Goal: Task Accomplishment & Management: Manage account settings

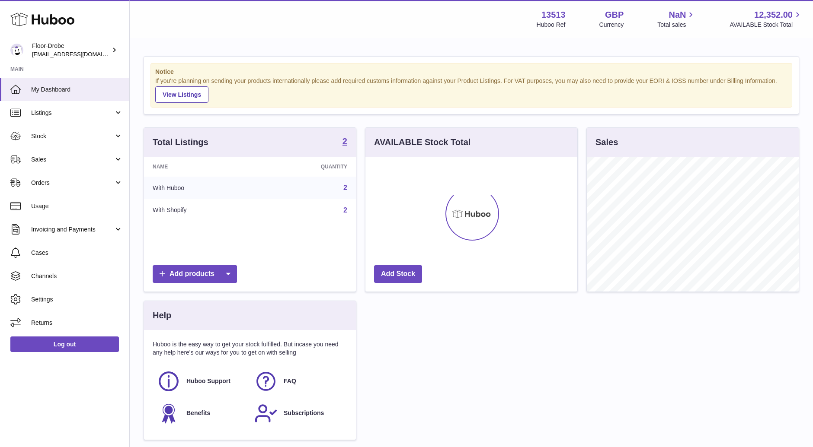
scroll to position [134, 212]
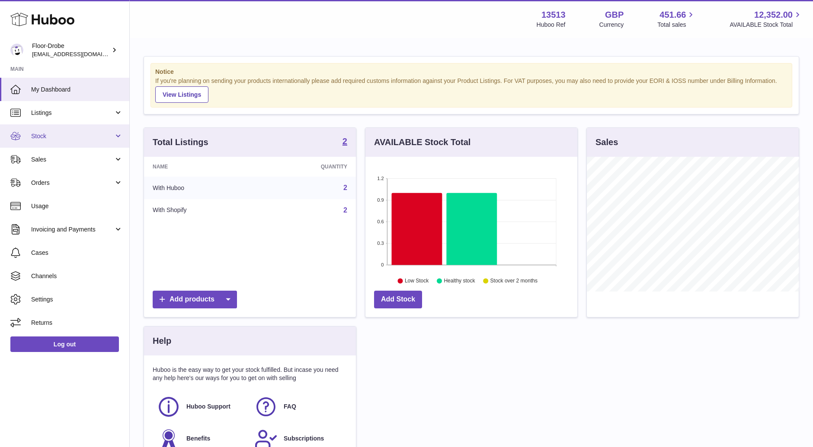
click at [65, 137] on span "Stock" at bounding box center [72, 136] width 83 height 8
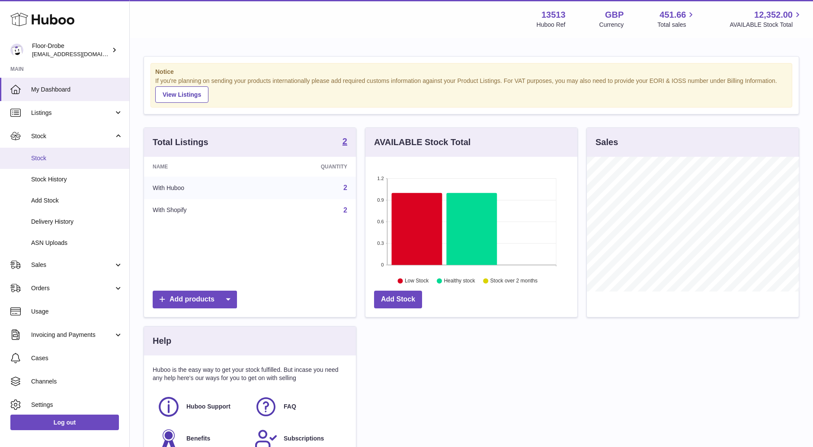
click at [68, 156] on span "Stock" at bounding box center [77, 158] width 92 height 8
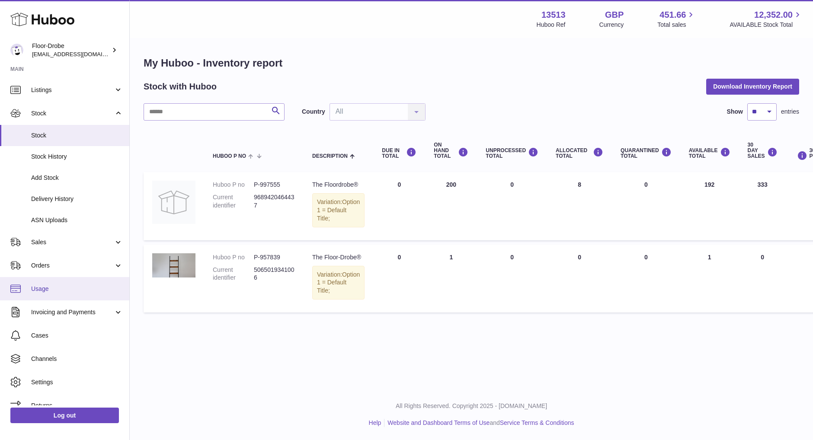
scroll to position [27, 0]
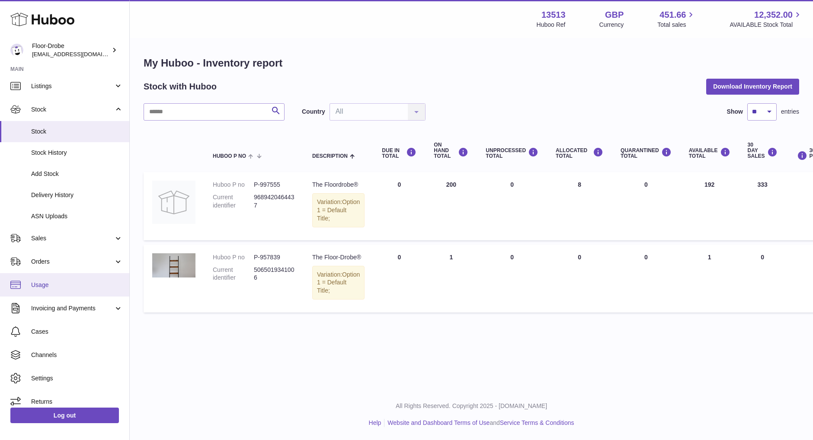
click at [75, 290] on link "Usage" at bounding box center [64, 284] width 129 height 23
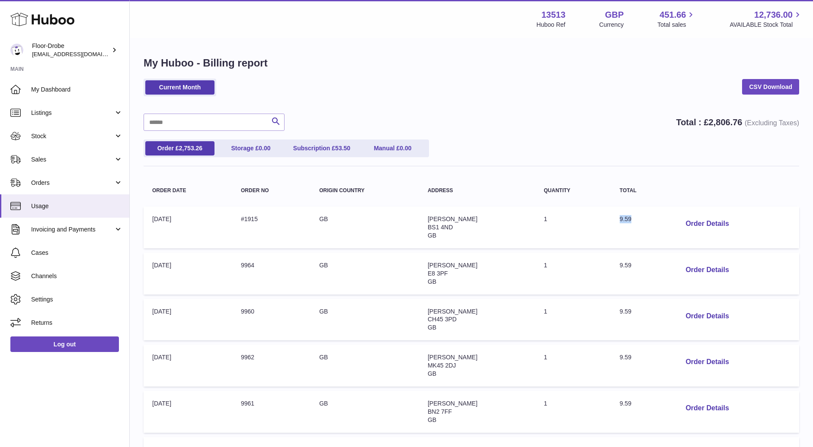
drag, startPoint x: 636, startPoint y: 220, endPoint x: 614, endPoint y: 218, distance: 22.2
click at [614, 218] on td "Total: 9.59" at bounding box center [640, 228] width 59 height 42
copy span "9.59"
